Goal: Transaction & Acquisition: Book appointment/travel/reservation

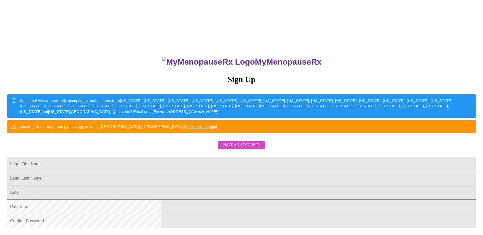
scroll to position [25, 0]
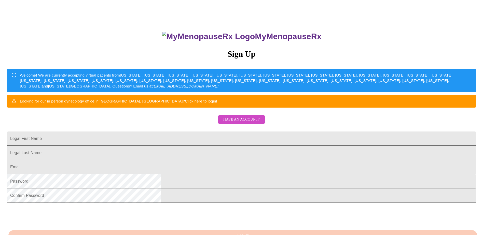
click at [224, 146] on input "Legal First Name" at bounding box center [241, 139] width 469 height 14
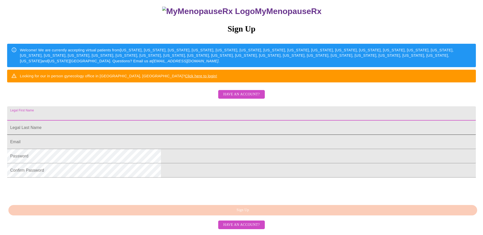
scroll to position [51, 0]
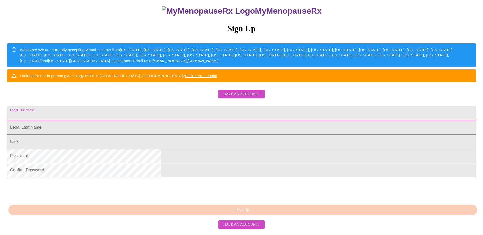
click at [204, 120] on input "Legal First Name" at bounding box center [241, 113] width 469 height 14
type input "Jennifer"
type input "Huey"
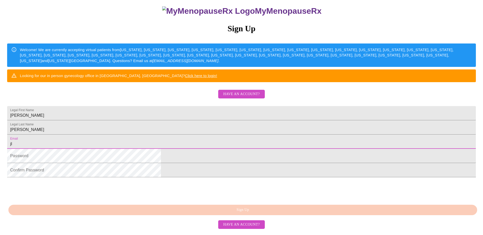
type input "[EMAIL_ADDRESS][DOMAIN_NAME]"
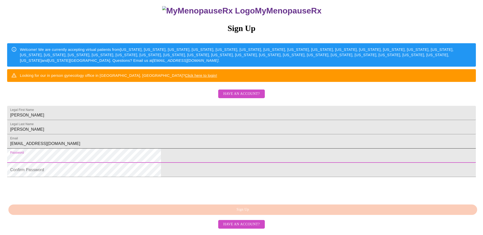
scroll to position [92, 0]
click at [157, 152] on html "MyMenopauseRx Sign Up Welcome! We are currently accepting virtual patients from…" at bounding box center [241, 92] width 483 height 286
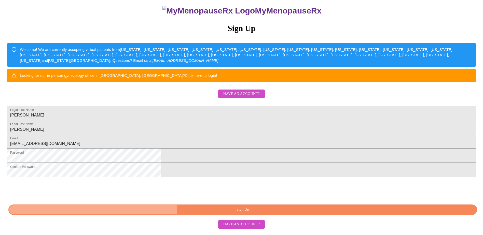
click at [251, 213] on span "Sign Up" at bounding box center [242, 210] width 457 height 6
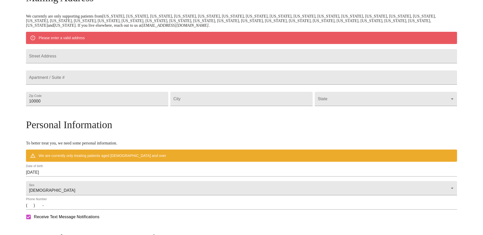
scroll to position [72, 0]
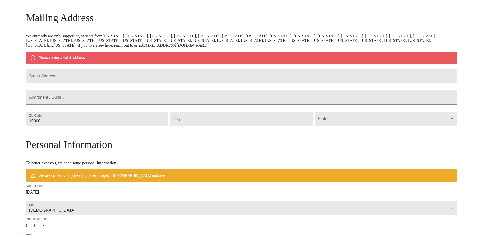
click at [111, 82] on input "Street Address" at bounding box center [241, 76] width 431 height 14
click at [114, 77] on input "Street Address" at bounding box center [241, 76] width 431 height 14
click at [112, 82] on input "Street Address" at bounding box center [241, 76] width 431 height 14
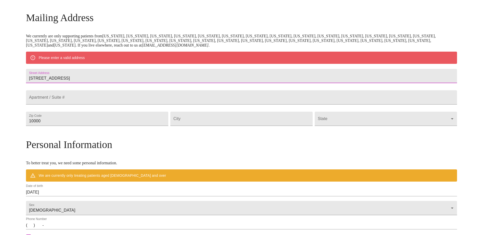
type input "11718 adamsville rd"
type input "19950"
type input "Greenwood"
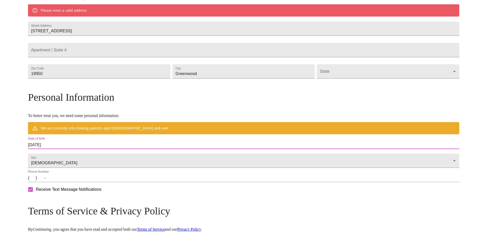
scroll to position [174, 0]
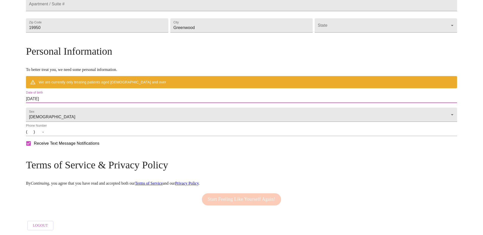
click at [101, 101] on input "09/24/2025" at bounding box center [241, 99] width 431 height 8
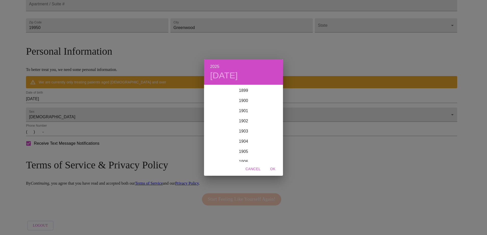
scroll to position [1253, 0]
click at [101, 101] on div "2025 Wed, Sep 24 1899 1900 1901 1902 1903 1904 1905 1906 1907 1908 1909 1910 19…" at bounding box center [243, 117] width 487 height 235
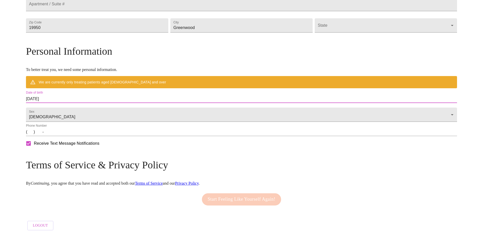
drag, startPoint x: 101, startPoint y: 101, endPoint x: 86, endPoint y: 101, distance: 14.8
click at [86, 101] on input "09/24/2025" at bounding box center [241, 99] width 431 height 8
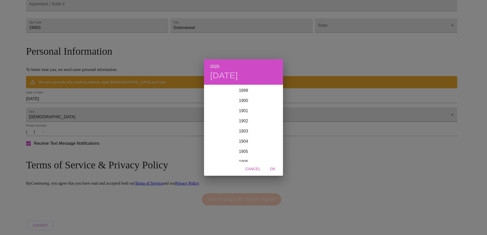
click at [86, 101] on div "2025 Wed, Sep 24 1899 1900 1901 1902 1903 1904 1905 1906 1907 1908 1909 1910 19…" at bounding box center [243, 117] width 487 height 235
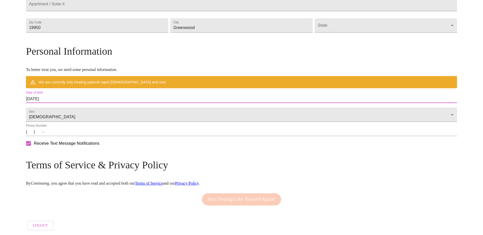
click at [86, 101] on input "09/24/2025" at bounding box center [241, 99] width 431 height 8
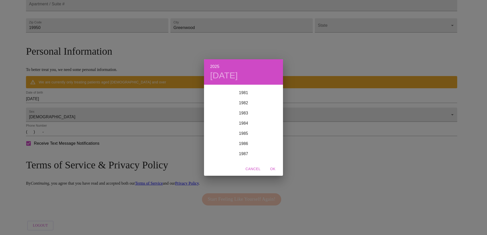
scroll to position [820, 0]
click at [243, 96] on div "1980" at bounding box center [243, 96] width 79 height 10
click at [269, 114] on div "Jun" at bounding box center [270, 114] width 26 height 19
click at [275, 169] on span "OK" at bounding box center [273, 169] width 12 height 6
type input "06/24/1980"
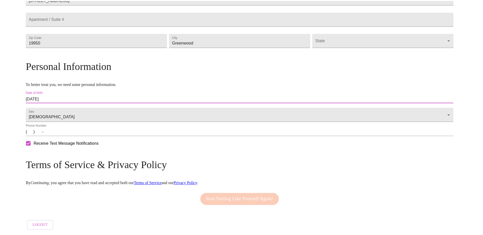
scroll to position [165, 0]
click at [85, 135] on input "(   )    -" at bounding box center [241, 132] width 431 height 8
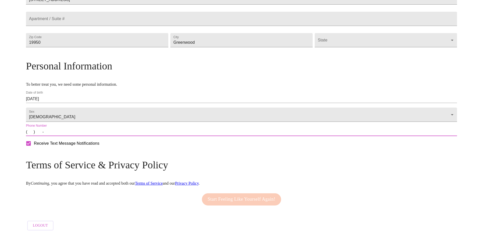
type input "(302) 841-7928"
click at [181, 182] on p "By Continuing , you agree that you have read and accepted both our Terms of Ser…" at bounding box center [241, 183] width 431 height 5
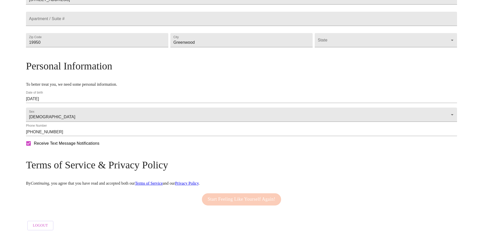
click at [163, 181] on link "Terms of Service" at bounding box center [149, 183] width 28 height 4
click at [199, 182] on link "Privacy Policy" at bounding box center [187, 183] width 24 height 4
click at [225, 196] on div "Start Feeling Like Yourself Again!" at bounding box center [242, 199] width 82 height 17
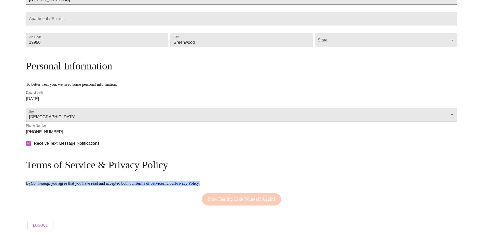
click at [225, 196] on div "Start Feeling Like Yourself Again!" at bounding box center [242, 199] width 82 height 17
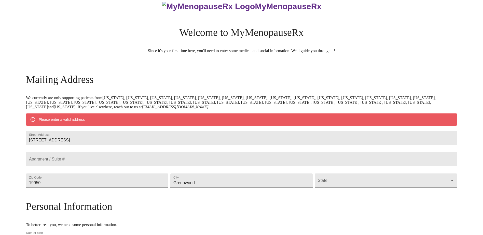
scroll to position [0, 0]
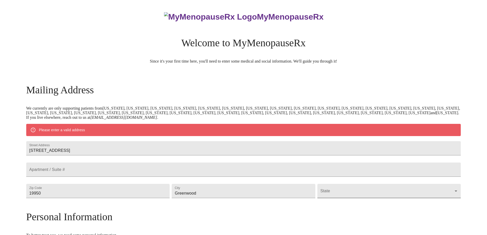
click at [317, 200] on body "MyMenopauseRx Welcome to MyMenopauseRx Since it's your first time here, you'll …" at bounding box center [243, 193] width 483 height 382
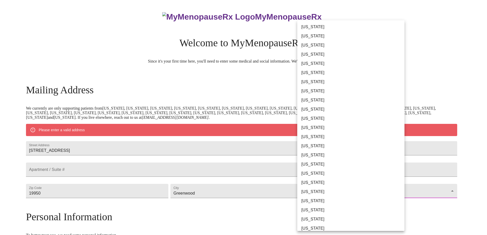
click at [317, 92] on li "Delaware" at bounding box center [352, 91] width 111 height 9
type input "Delaware"
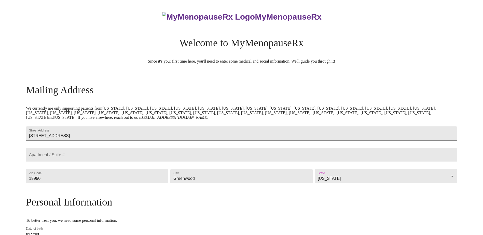
click at [206, 90] on h3 "Mailing Address" at bounding box center [241, 90] width 431 height 12
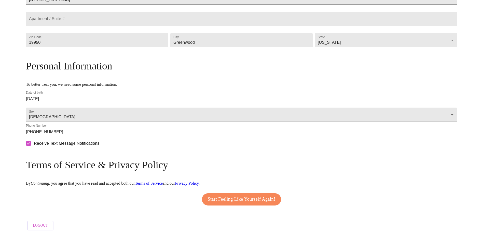
scroll to position [151, 0]
click at [237, 199] on span "Start Feeling Like Yourself Again!" at bounding box center [242, 200] width 68 height 8
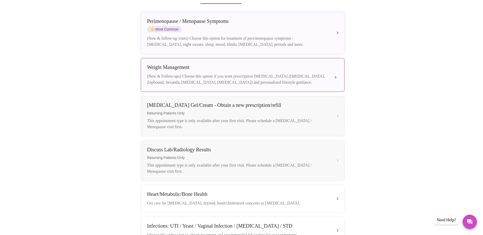
scroll to position [127, 0]
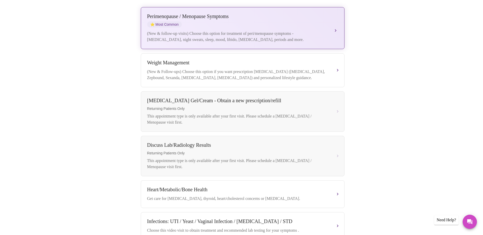
click at [192, 13] on div "Perimenopause / Menopause Symptoms" at bounding box center [237, 16] width 181 height 6
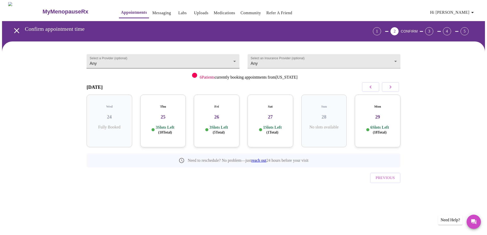
click at [116, 61] on body "MyMenopauseRx Appointments Messaging Labs Uploads Medications Community Refer a…" at bounding box center [243, 105] width 483 height 207
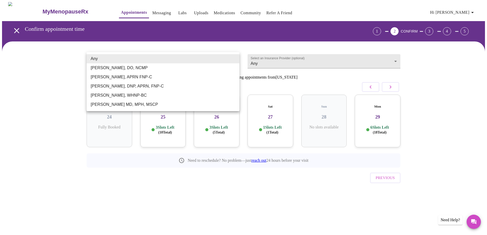
click at [116, 61] on li "Any" at bounding box center [163, 58] width 153 height 9
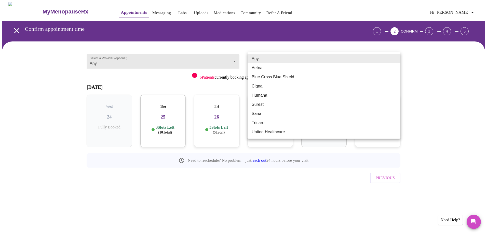
click at [269, 59] on body "MyMenopauseRx Appointments Messaging Labs Uploads Medications Community Refer a…" at bounding box center [243, 105] width 483 height 207
click at [269, 78] on li "Blue Cross Blue Shield" at bounding box center [323, 77] width 153 height 9
type input "Blue Cross Blue Shield"
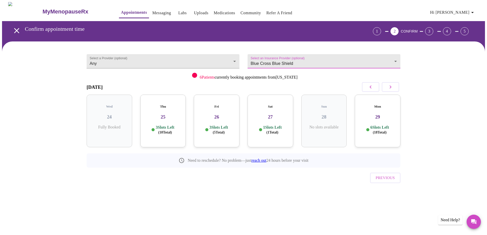
click at [170, 125] on p "3 Slots Left ( 10 Total)" at bounding box center [165, 130] width 19 height 10
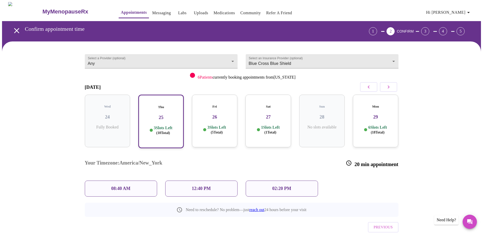
scroll to position [6, 0]
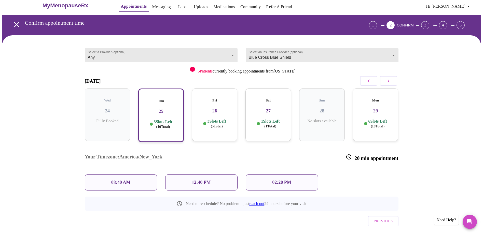
click at [379, 119] on p "6 Slots Left ( 18 Total)" at bounding box center [377, 124] width 19 height 10
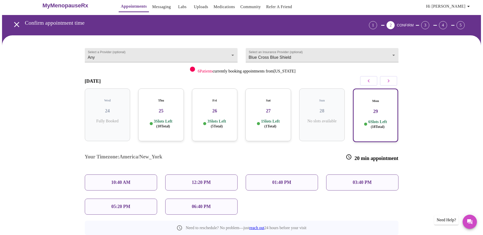
scroll to position [32, 0]
click at [160, 110] on div "Thu 25 3 Slots Left ( 10 Total)" at bounding box center [161, 114] width 46 height 53
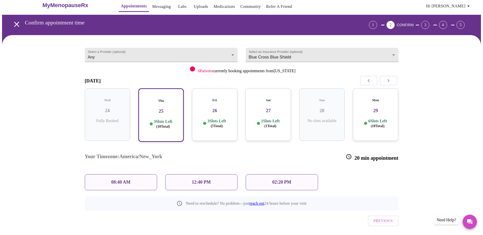
scroll to position [6, 0]
click at [220, 108] on h3 "26" at bounding box center [214, 111] width 37 height 6
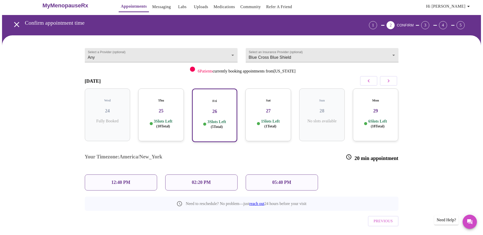
click at [127, 180] on p "12:40 PM" at bounding box center [120, 182] width 19 height 5
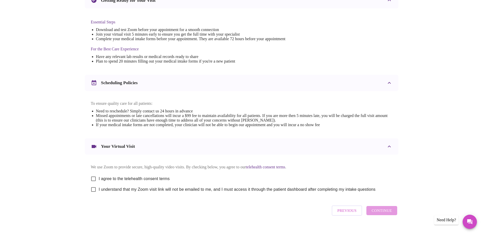
scroll to position [127, 0]
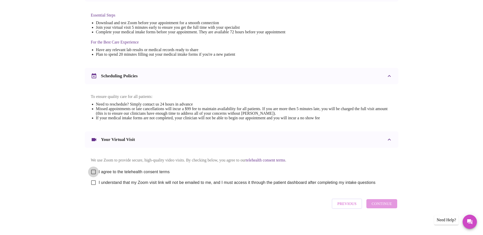
click at [95, 174] on input "I agree to the telehealth consent terms" at bounding box center [93, 172] width 11 height 11
checkbox input "true"
click at [94, 188] on input "I understand that my Zoom visit link will not be emailed to me, and I must acce…" at bounding box center [93, 182] width 11 height 11
checkbox input "true"
click at [387, 207] on span "Continue" at bounding box center [381, 204] width 20 height 7
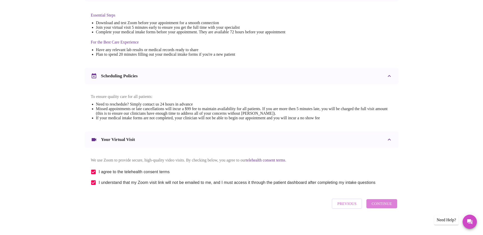
scroll to position [0, 0]
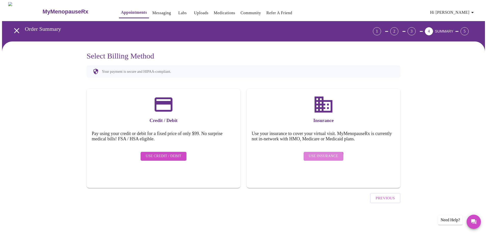
click at [322, 155] on span "Use Insurance" at bounding box center [323, 156] width 29 height 6
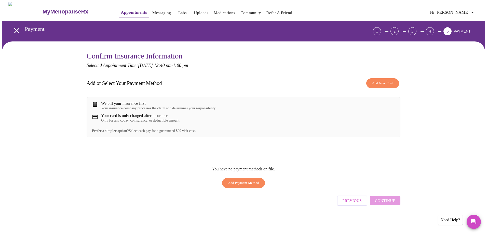
click at [382, 86] on button "Add New Card" at bounding box center [382, 83] width 33 height 10
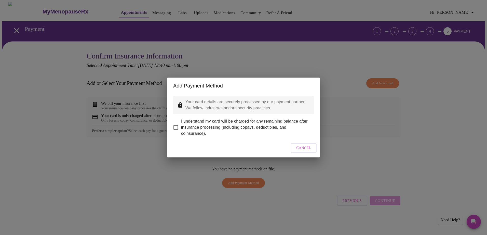
click at [196, 126] on span "I understand my card will be charged for any remaining balance after insurance …" at bounding box center [245, 127] width 129 height 18
click at [181, 126] on input "I understand my card will be charged for any remaining balance after insurance …" at bounding box center [175, 127] width 11 height 11
checkbox input "true"
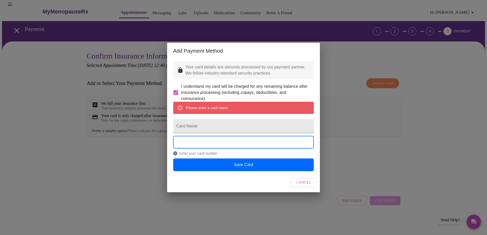
click at [362, 120] on div "Add Payment Method Your card details are securely processed by our payment part…" at bounding box center [243, 117] width 487 height 235
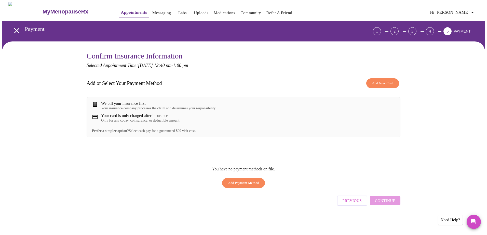
click at [166, 113] on div "We bill your insurance first Your insurance company processes the claim and det…" at bounding box center [244, 117] width 314 height 40
click at [95, 120] on icon at bounding box center [95, 117] width 6 height 6
click at [383, 84] on span "Add New Card" at bounding box center [382, 83] width 21 height 6
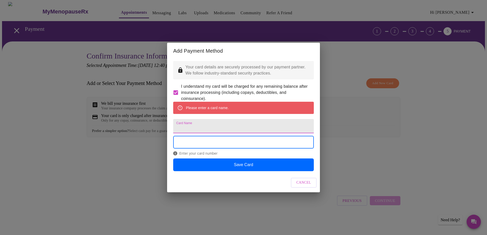
click at [191, 127] on input "Card Name" at bounding box center [243, 126] width 141 height 14
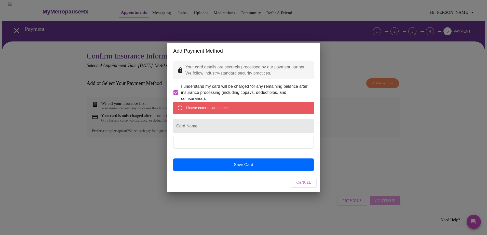
click at [190, 126] on input "Card Name" at bounding box center [243, 126] width 141 height 14
click at [92, 204] on div "Add Payment Method Your card details are securely processed by our payment part…" at bounding box center [243, 117] width 487 height 235
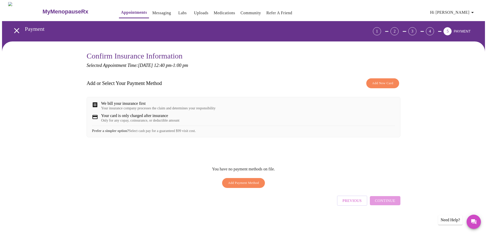
click at [28, 137] on div "Confirm Insurance Information Selected Appointment Time: Friday, September 26th…" at bounding box center [243, 136] width 483 height 190
click at [373, 82] on span "Add New Card" at bounding box center [382, 83] width 21 height 6
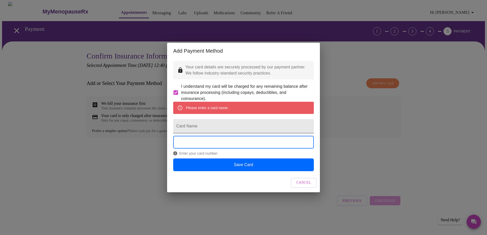
click at [211, 125] on input "Card Name" at bounding box center [243, 126] width 141 height 14
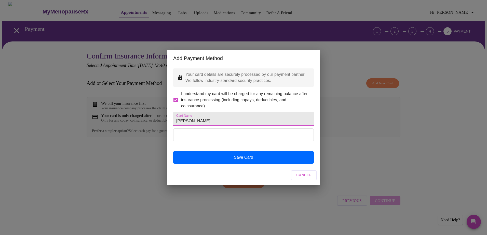
type input "Jennifer Huey"
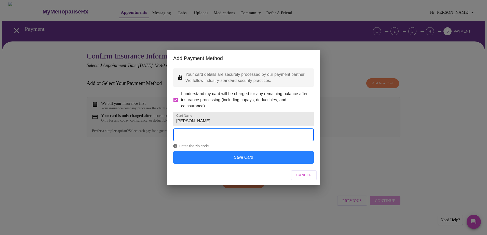
click at [242, 164] on button "Save Card" at bounding box center [243, 157] width 141 height 13
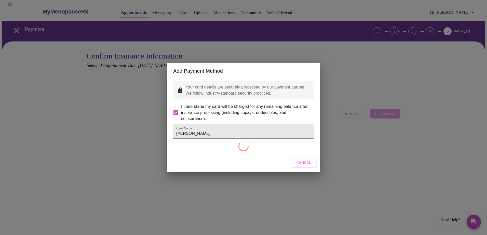
checkbox input "false"
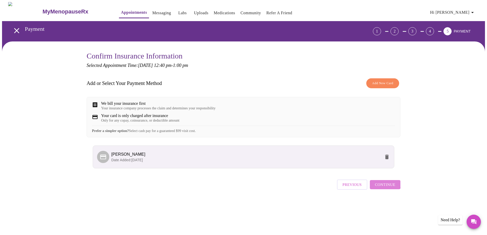
click at [385, 188] on span "Continue" at bounding box center [385, 185] width 20 height 7
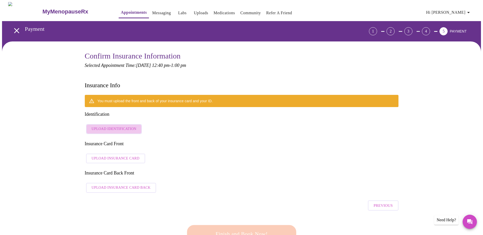
click at [117, 126] on span "Upload Identification" at bounding box center [114, 129] width 45 height 6
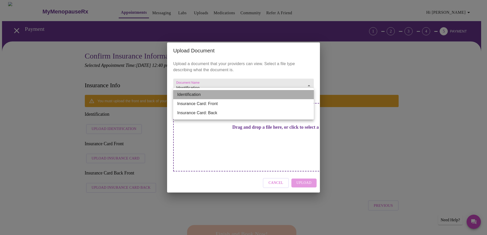
click at [234, 94] on li "Identification" at bounding box center [243, 94] width 141 height 9
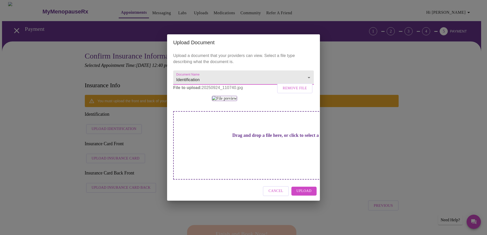
click at [310, 195] on span "Upload" at bounding box center [303, 191] width 15 height 6
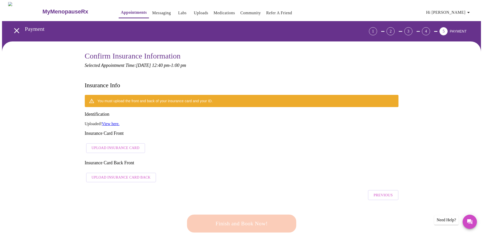
click at [105, 145] on span "Upload Insurance Card" at bounding box center [116, 148] width 48 height 6
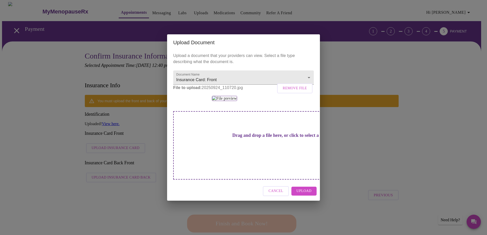
click at [301, 195] on span "Upload" at bounding box center [303, 191] width 15 height 6
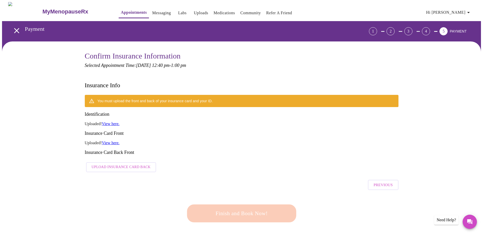
click at [118, 150] on h3 "Insurance Card Back Front" at bounding box center [242, 152] width 314 height 5
click at [121, 164] on span "Upload Insurance Card Back" at bounding box center [121, 167] width 59 height 6
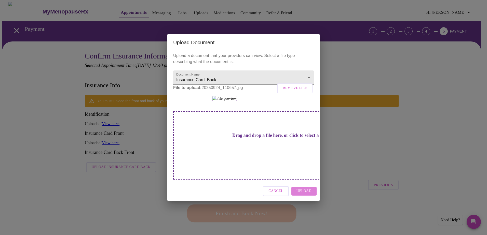
click at [302, 195] on span "Upload" at bounding box center [303, 191] width 15 height 6
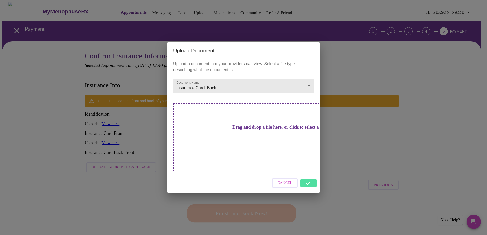
click at [308, 175] on div "Cancel" at bounding box center [243, 183] width 153 height 19
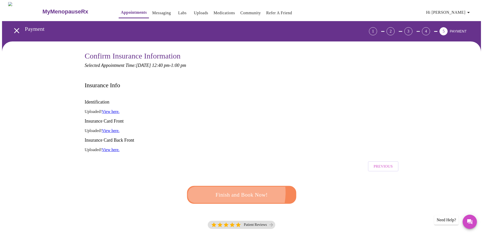
click at [228, 190] on span "Finish and Book Now!" at bounding box center [242, 195] width 98 height 10
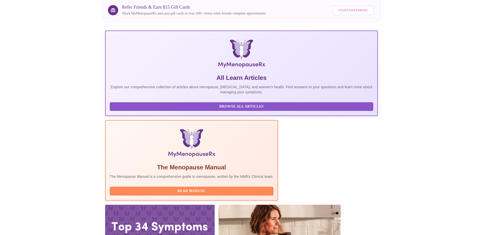
scroll to position [44, 0]
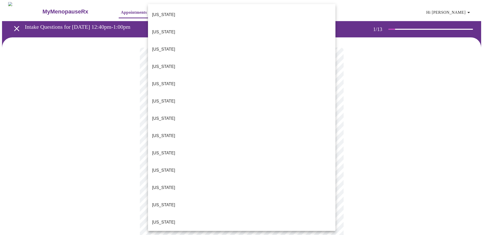
click at [230, 112] on body "MyMenopauseRx Appointments Messaging Labs Uploads Medications Community Refer a…" at bounding box center [243, 236] width 483 height 468
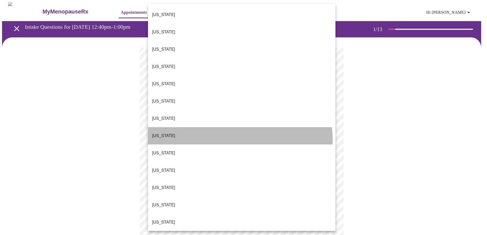
click at [229, 127] on li "Delaware" at bounding box center [241, 135] width 187 height 17
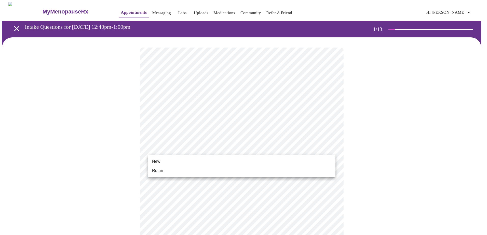
click at [221, 150] on body "MyMenopauseRx Appointments Messaging Labs Uploads Medications Community Refer a…" at bounding box center [243, 234] width 483 height 465
click at [209, 164] on li "New" at bounding box center [241, 161] width 187 height 9
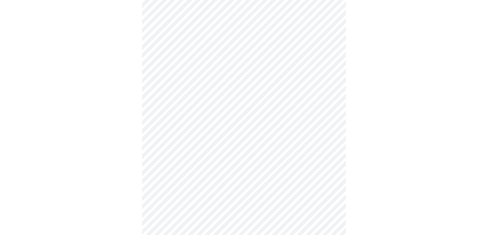
scroll to position [223, 0]
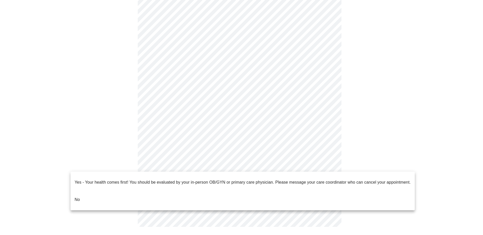
click at [251, 163] on body "MyMenopauseRx Appointments Messaging Labs Uploads Medications Community Refer a…" at bounding box center [241, 8] width 479 height 458
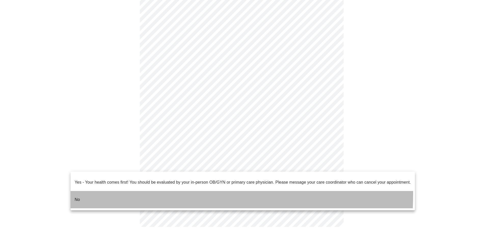
click at [77, 197] on p "No" at bounding box center [77, 200] width 5 height 6
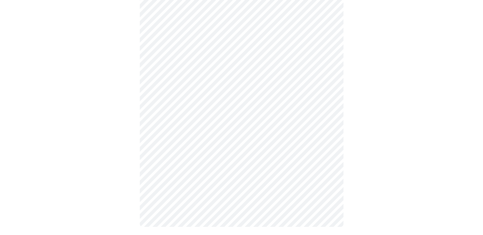
scroll to position [0, 0]
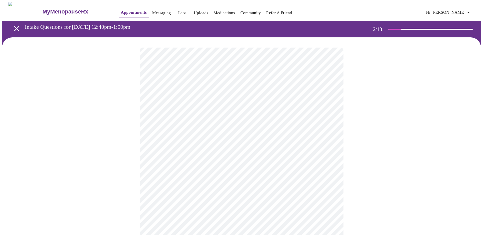
click at [173, 104] on body "MyMenopauseRx Appointments Messaging Labs Uploads Medications Community Refer a…" at bounding box center [241, 155] width 479 height 306
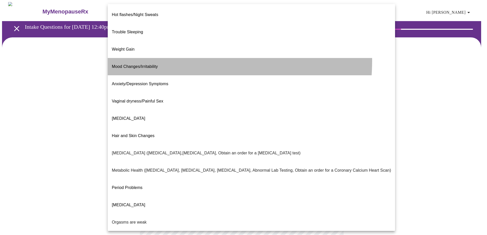
click at [159, 58] on li "Mood Changes/Irritability" at bounding box center [251, 66] width 287 height 17
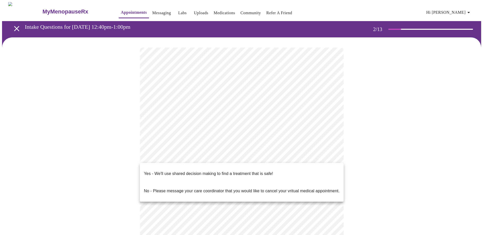
click at [210, 158] on body "MyMenopauseRx Appointments Messaging Labs Uploads Medications Community Refer a…" at bounding box center [243, 153] width 483 height 303
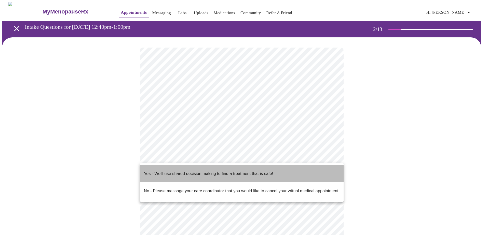
click at [193, 171] on p "Yes - We'll use shared decision making to find a treatment that is safe!" at bounding box center [208, 174] width 129 height 6
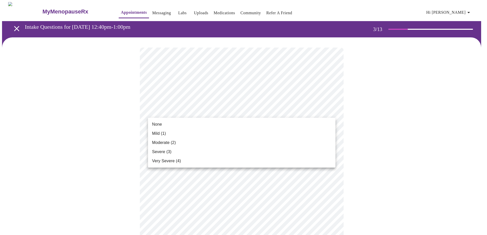
click at [161, 126] on span "None" at bounding box center [157, 124] width 10 height 6
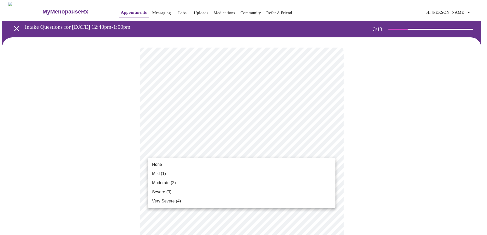
click at [154, 176] on span "Mild (1)" at bounding box center [159, 174] width 14 height 6
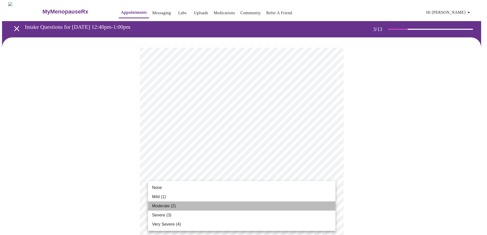
click at [165, 206] on span "Moderate (2)" at bounding box center [164, 206] width 24 height 6
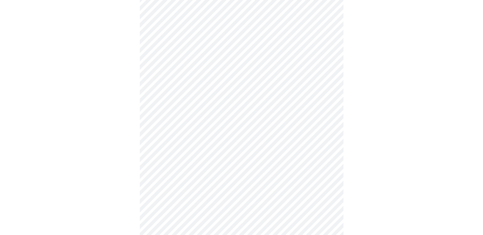
scroll to position [76, 0]
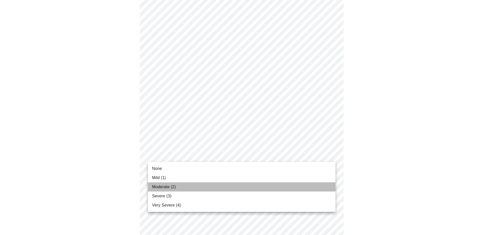
click at [156, 188] on span "Moderate (2)" at bounding box center [164, 187] width 24 height 6
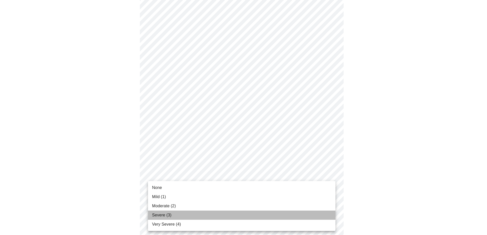
click at [164, 215] on span "Severe (3)" at bounding box center [161, 215] width 19 height 6
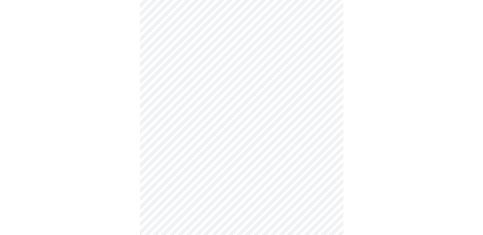
scroll to position [153, 0]
click at [180, 145] on body "MyMenopauseRx Appointments Messaging Labs Uploads Medications Community Refer a…" at bounding box center [241, 170] width 479 height 642
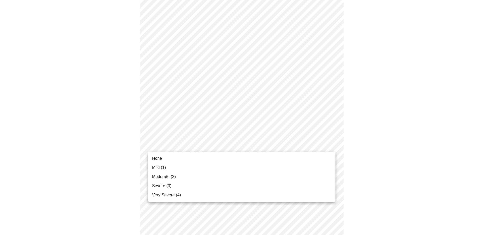
click at [161, 186] on span "Severe (3)" at bounding box center [161, 186] width 19 height 6
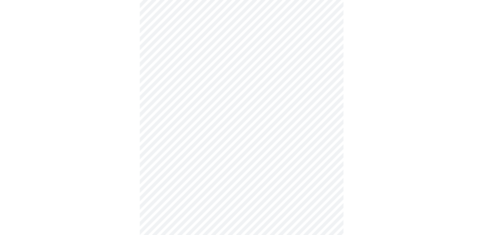
scroll to position [229, 0]
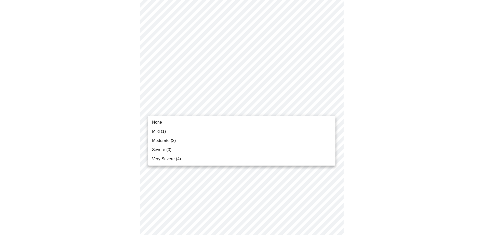
click at [184, 111] on body "MyMenopauseRx Appointments Messaging Labs Uploads Medications Community Refer a…" at bounding box center [243, 90] width 483 height 634
click at [162, 148] on span "Severe (3)" at bounding box center [161, 150] width 19 height 6
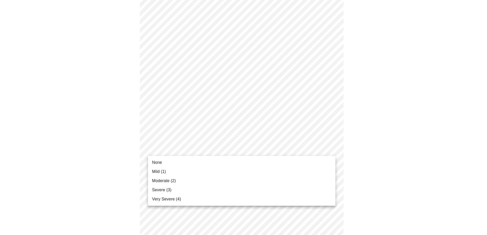
click at [182, 151] on body "MyMenopauseRx Appointments Messaging Labs Uploads Medications Community Refer a…" at bounding box center [243, 86] width 483 height 627
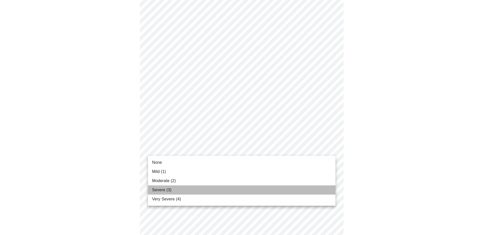
click at [162, 194] on li "Severe (3)" at bounding box center [241, 190] width 187 height 9
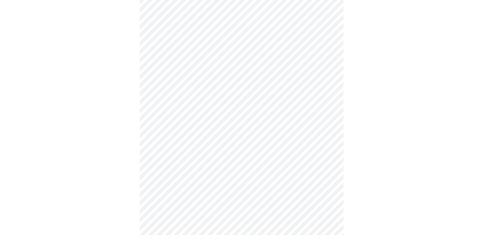
scroll to position [280, 0]
click at [188, 138] on body "MyMenopauseRx Appointments Messaging Labs Uploads Medications Community Refer a…" at bounding box center [241, 32] width 479 height 620
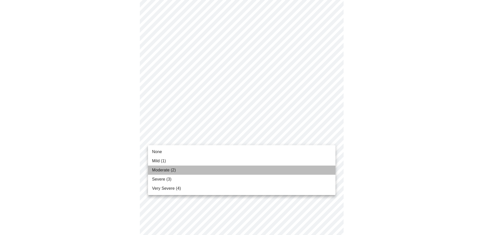
click at [158, 173] on li "Moderate (2)" at bounding box center [241, 170] width 187 height 9
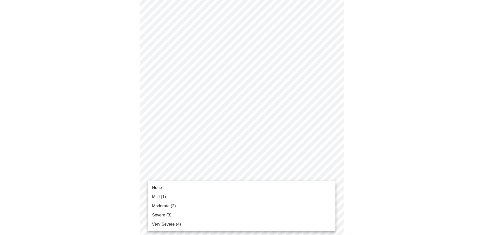
click at [199, 181] on body "MyMenopauseRx Appointments Messaging Labs Uploads Medications Community Refer a…" at bounding box center [243, 28] width 483 height 613
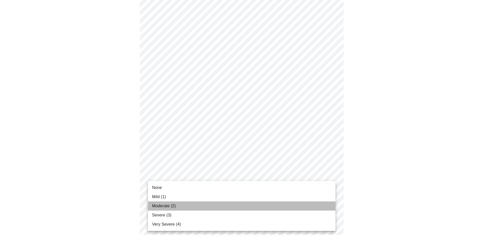
click at [160, 204] on span "Moderate (2)" at bounding box center [164, 206] width 24 height 6
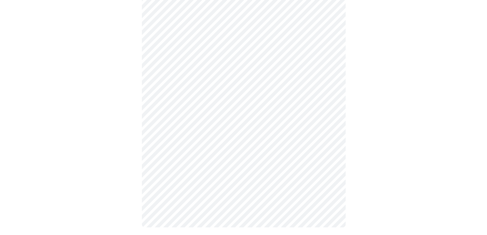
scroll to position [371, 0]
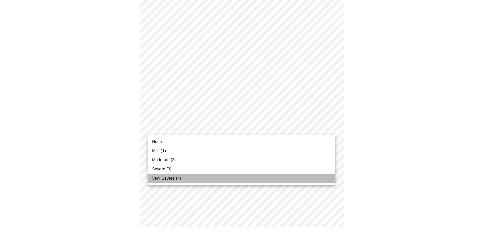
drag, startPoint x: 163, startPoint y: 180, endPoint x: 171, endPoint y: 180, distance: 8.4
click at [163, 180] on span "Very Severe (4)" at bounding box center [166, 178] width 29 height 6
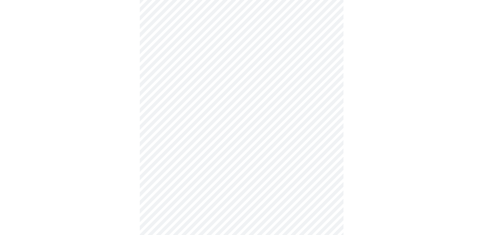
scroll to position [153, 0]
click at [192, 160] on body "MyMenopauseRx Appointments Messaging Labs Uploads Medications Community Refer a…" at bounding box center [241, 100] width 479 height 503
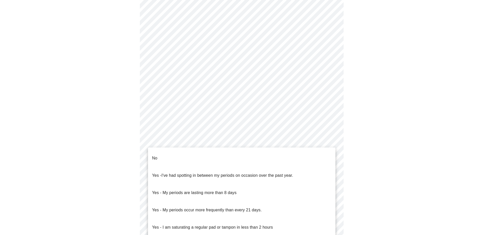
click at [176, 154] on li "No" at bounding box center [241, 158] width 187 height 17
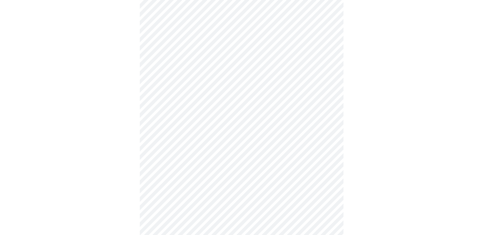
scroll to position [178, 0]
click at [231, 171] on body "MyMenopauseRx Appointments Messaging Labs Uploads Medications Community Refer a…" at bounding box center [241, 73] width 479 height 499
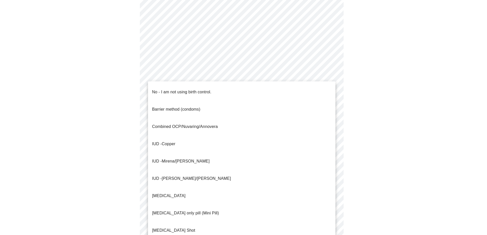
click at [165, 90] on p "No - I am not using birth control." at bounding box center [181, 92] width 59 height 6
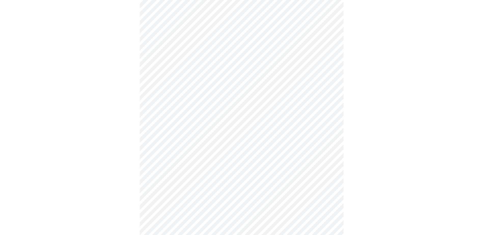
scroll to position [229, 0]
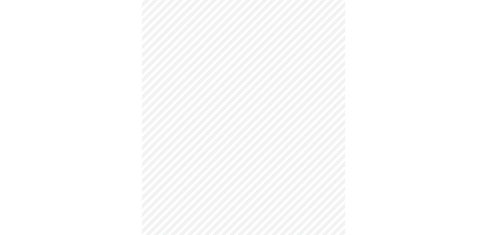
click at [184, 156] on body "MyMenopauseRx Appointments Messaging Labs Uploads Medications Community Refer a…" at bounding box center [243, 21] width 483 height 496
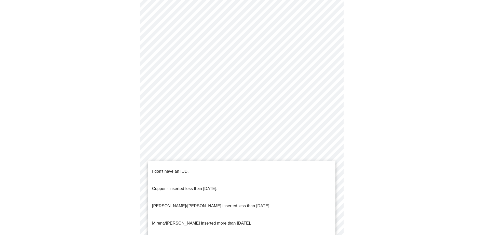
click at [165, 169] on p "I don't have an IUD." at bounding box center [170, 172] width 37 height 6
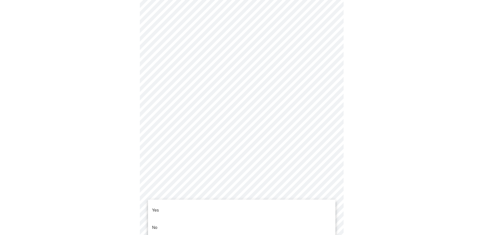
click at [190, 191] on body "MyMenopauseRx Appointments Messaging Labs Uploads Medications Community Refer a…" at bounding box center [243, 19] width 483 height 493
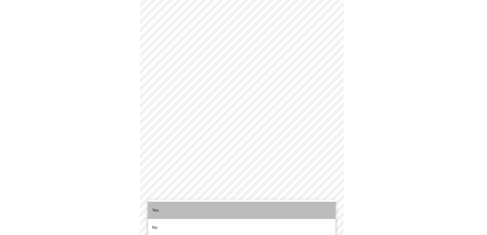
click at [164, 206] on li "Yes" at bounding box center [241, 210] width 187 height 17
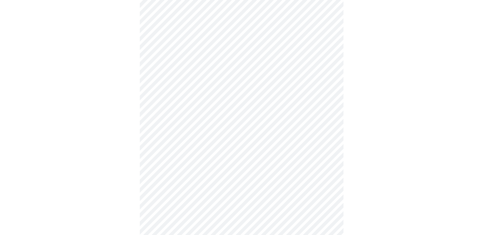
click at [195, 121] on body "MyMenopauseRx Appointments Messaging Labs Uploads Medications Community Refer a…" at bounding box center [241, 18] width 479 height 490
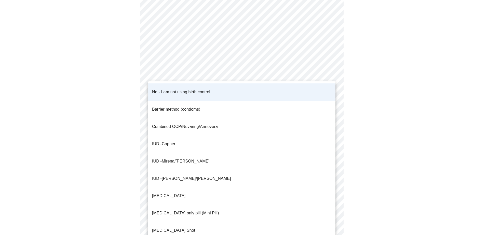
click at [392, 134] on div at bounding box center [243, 117] width 487 height 235
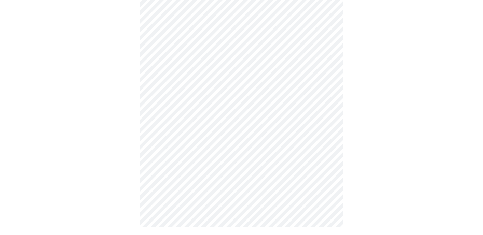
scroll to position [0, 0]
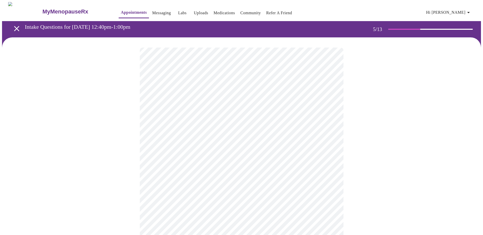
click at [190, 133] on body "MyMenopauseRx Appointments Messaging Labs Uploads Medications Community Refer a…" at bounding box center [241, 208] width 479 height 412
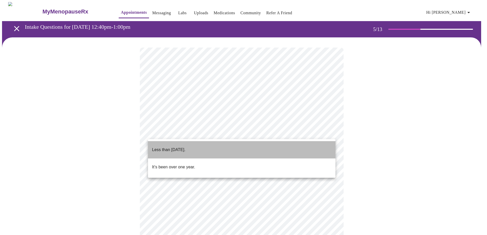
click at [183, 147] on p "Less than one year ago." at bounding box center [168, 150] width 33 height 6
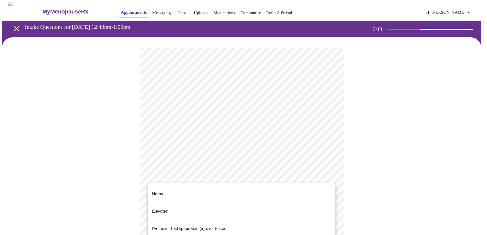
click at [206, 176] on body "MyMenopauseRx Appointments Messaging Labs Uploads Medications Community Refer a…" at bounding box center [243, 206] width 483 height 409
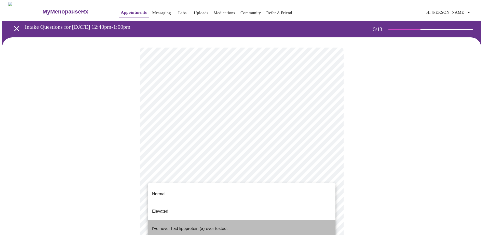
click at [169, 226] on p "I've never had lipoprotein (a) ever tested." at bounding box center [190, 229] width 76 height 6
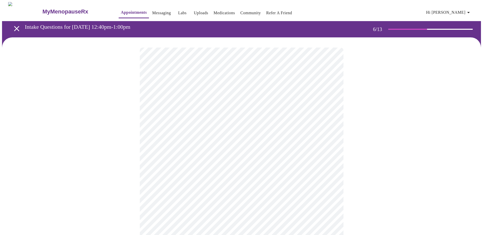
click at [190, 143] on body "MyMenopauseRx Appointments Messaging Labs Uploads Medications Community Refer a…" at bounding box center [241, 138] width 479 height 272
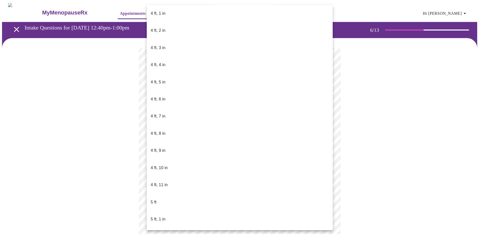
scroll to position [229, 0]
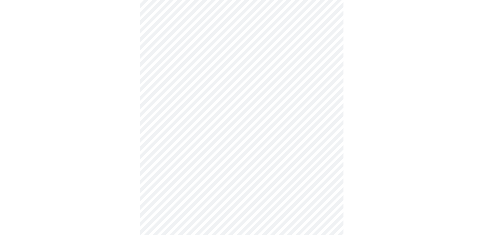
scroll to position [1247, 0]
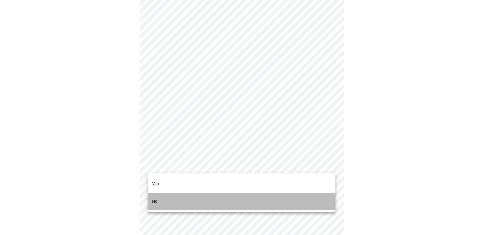
click at [166, 193] on li "No" at bounding box center [241, 201] width 187 height 17
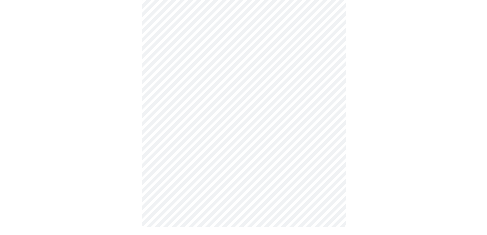
scroll to position [262, 0]
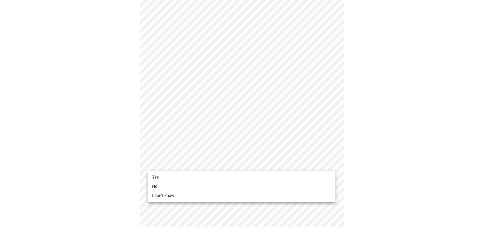
click at [172, 176] on li "Yes" at bounding box center [241, 177] width 187 height 9
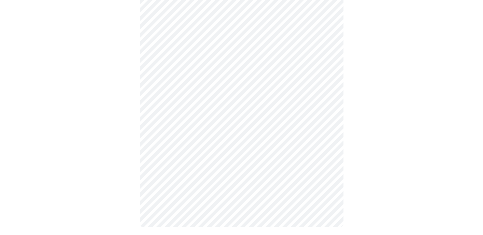
scroll to position [0, 0]
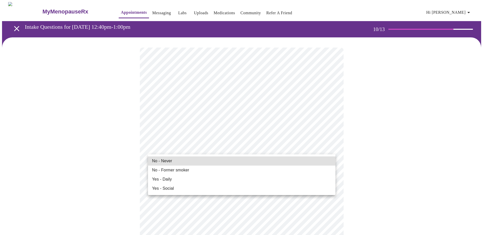
click at [162, 161] on span "No - Never" at bounding box center [162, 161] width 20 height 6
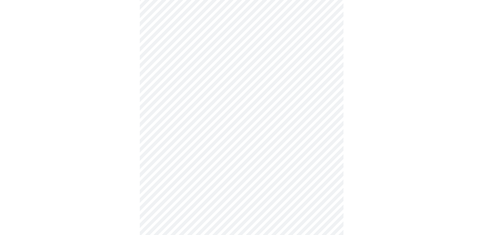
scroll to position [356, 0]
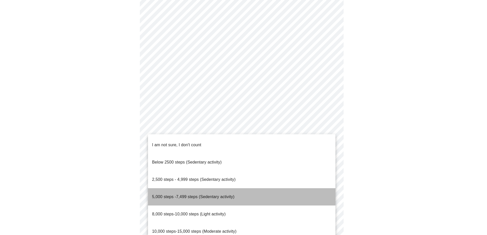
click at [184, 195] on span "5,000 steps -7,499 steps (Sedentary activity)" at bounding box center [193, 197] width 82 height 4
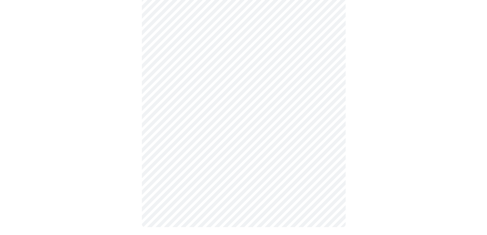
scroll to position [429, 0]
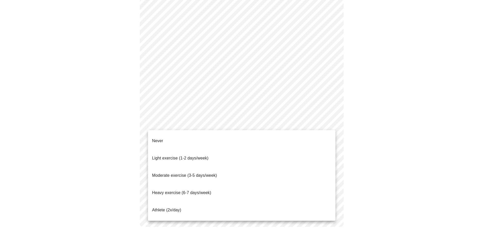
click at [169, 156] on span "Light exercise (1-2 days/week)" at bounding box center [180, 158] width 57 height 4
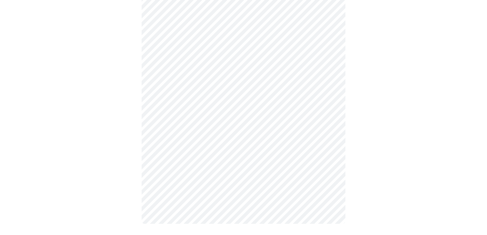
scroll to position [426, 0]
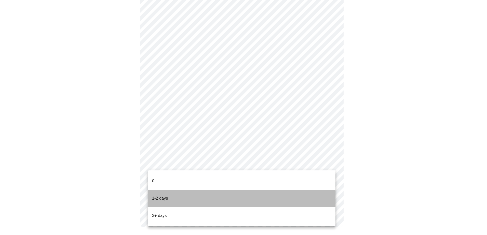
drag, startPoint x: 158, startPoint y: 191, endPoint x: 201, endPoint y: 191, distance: 42.5
click at [159, 196] on p "1-2 days" at bounding box center [160, 199] width 16 height 6
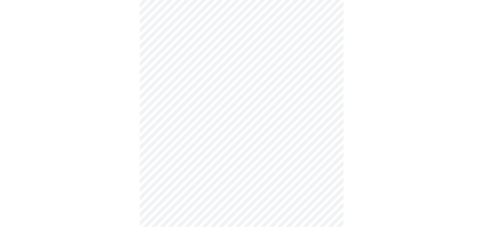
scroll to position [0, 0]
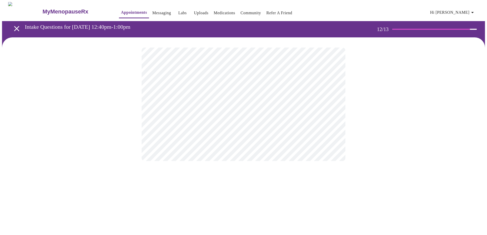
click at [203, 104] on body "MyMenopauseRx Appointments Messaging Labs Uploads Medications Community Refer a…" at bounding box center [243, 86] width 483 height 169
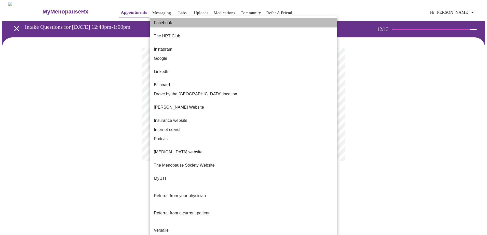
click at [178, 23] on li "Facebook" at bounding box center [243, 22] width 187 height 9
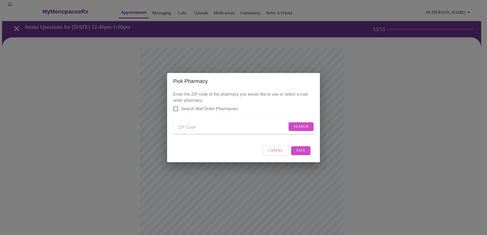
click at [206, 127] on input "Send a message to your care team" at bounding box center [232, 128] width 109 height 8
click at [298, 126] on span "Search" at bounding box center [301, 127] width 15 height 6
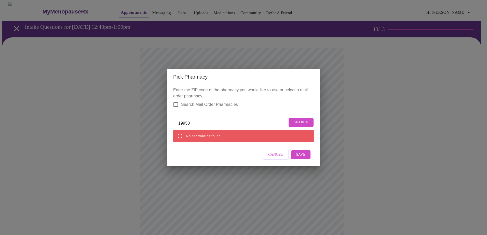
click at [199, 122] on input "19950" at bounding box center [232, 124] width 109 height 8
type input "19952"
click at [295, 121] on span "Search" at bounding box center [301, 122] width 15 height 6
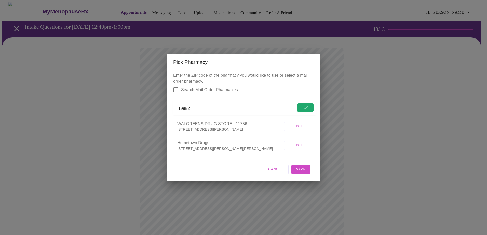
click at [303, 129] on button "Select" at bounding box center [296, 127] width 25 height 10
click at [303, 173] on span "Save" at bounding box center [300, 169] width 9 height 6
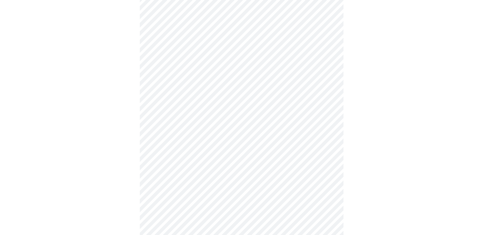
scroll to position [51, 0]
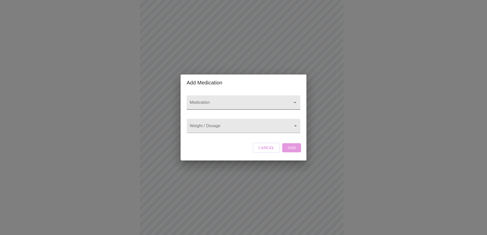
click at [223, 101] on input "Medication" at bounding box center [236, 104] width 95 height 9
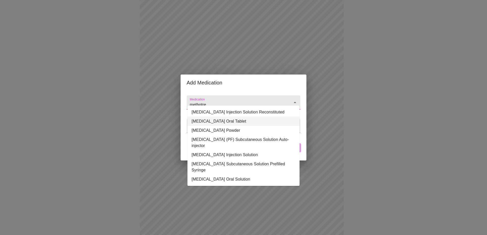
click at [224, 121] on li "Methotrexate Sodium Oral Tablet" at bounding box center [243, 121] width 112 height 9
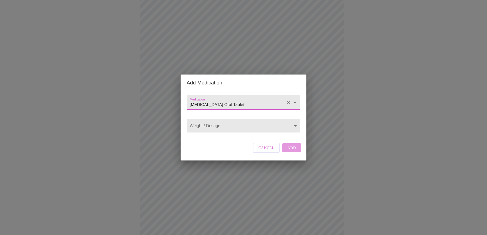
type input "Methotrexate Sodium Oral Tablet"
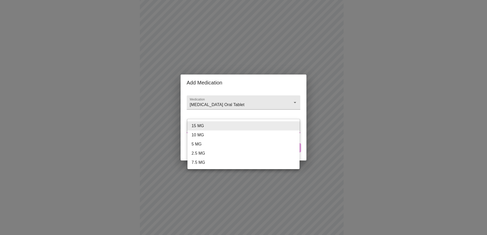
click at [202, 128] on body "MyMenopauseRx Appointments Messaging Labs Uploads Medications Community Refer a…" at bounding box center [243, 142] width 483 height 383
click at [223, 114] on div at bounding box center [243, 117] width 487 height 235
click at [218, 127] on body "MyMenopauseRx Appointments Messaging Labs Uploads Medications Community Refer a…" at bounding box center [243, 142] width 483 height 383
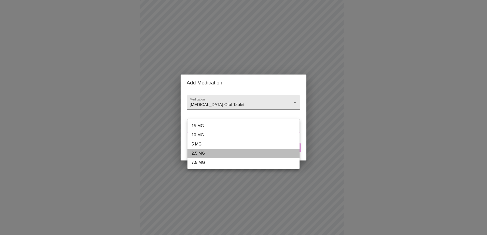
click at [211, 153] on li "2.5 MG" at bounding box center [243, 153] width 112 height 9
type input "2.5 MG"
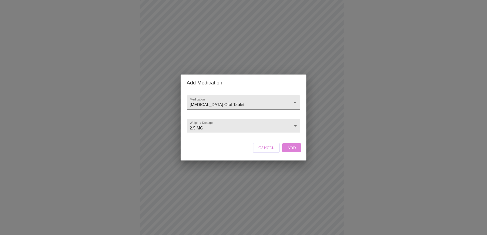
click at [290, 151] on span "Add" at bounding box center [291, 148] width 9 height 7
click at [227, 100] on input "Medication" at bounding box center [236, 104] width 95 height 9
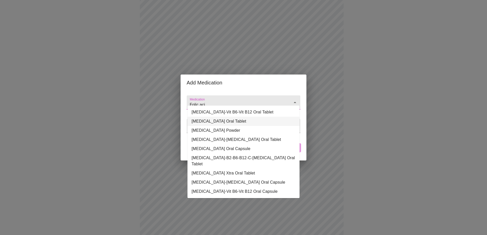
click at [226, 122] on li "Folic Acid Oral Tablet" at bounding box center [243, 121] width 112 height 9
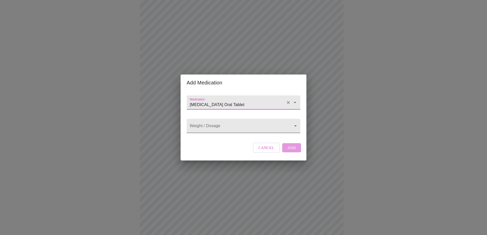
type input "Folic Acid Oral Tablet"
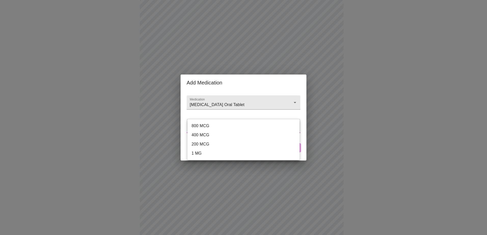
click at [226, 126] on body "MyMenopauseRx Appointments Messaging Labs Uploads Medications Community Refer a…" at bounding box center [243, 148] width 483 height 394
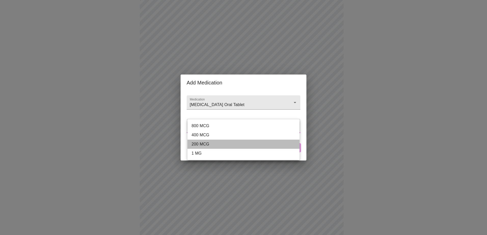
click at [216, 145] on li "200 MCG" at bounding box center [243, 144] width 112 height 9
type input "200 MCG"
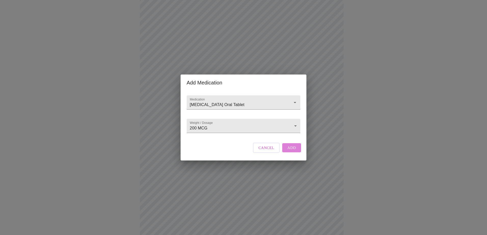
click at [296, 152] on button "Add" at bounding box center [291, 147] width 19 height 9
click at [224, 100] on input "Medication" at bounding box center [236, 104] width 95 height 9
type input "busiprone"
click at [203, 100] on input "Medication" at bounding box center [236, 104] width 95 height 9
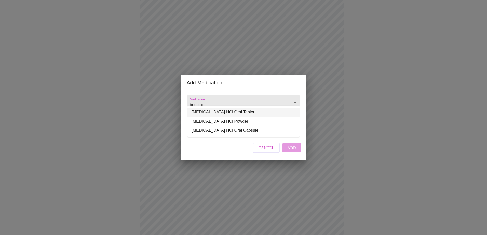
drag, startPoint x: 213, startPoint y: 112, endPoint x: 220, endPoint y: 112, distance: 6.6
click at [214, 112] on li "busPIRone HCl Oral Tablet" at bounding box center [243, 112] width 112 height 9
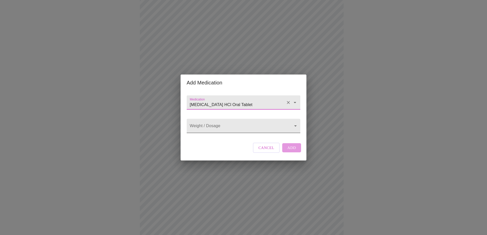
type input "busPIRone HCl Oral Tablet"
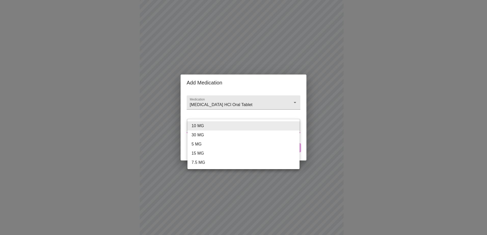
click at [246, 129] on body "MyMenopauseRx Appointments Messaging Labs Uploads Medications Community Refer a…" at bounding box center [243, 157] width 483 height 413
click at [239, 127] on li "10 MG" at bounding box center [243, 125] width 112 height 9
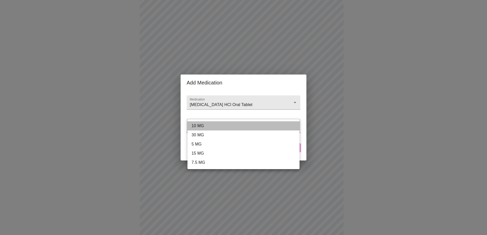
type input "10 MG"
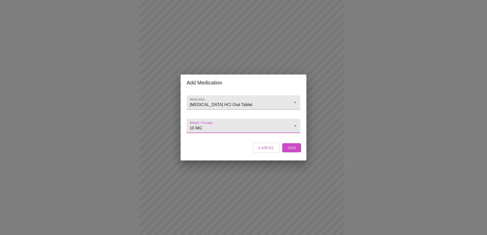
drag, startPoint x: 289, startPoint y: 154, endPoint x: 332, endPoint y: 161, distance: 44.1
click at [289, 151] on span "Add" at bounding box center [291, 148] width 9 height 7
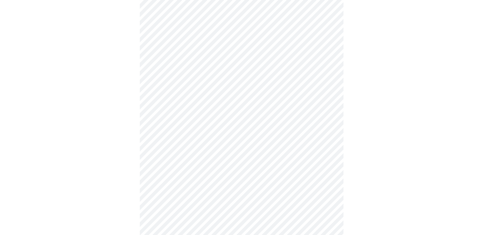
scroll to position [197, 0]
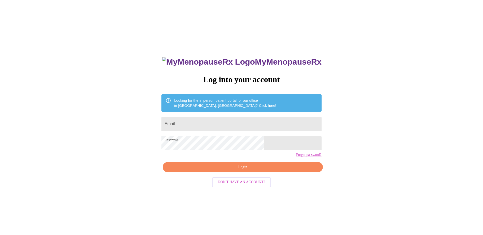
click at [226, 126] on input "Email" at bounding box center [241, 124] width 160 height 14
type input "[EMAIL_ADDRESS][DOMAIN_NAME]"
click at [240, 171] on span "Login" at bounding box center [243, 167] width 148 height 6
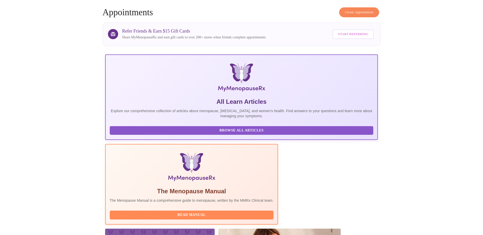
scroll to position [25, 0]
